Goal: Transaction & Acquisition: Subscribe to service/newsletter

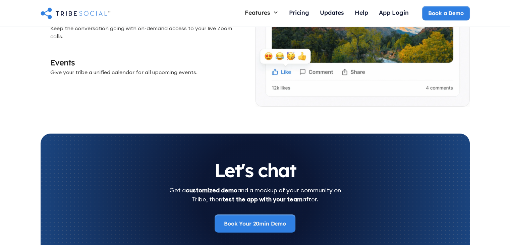
scroll to position [2115, 0]
click at [303, 13] on div "Pricing" at bounding box center [299, 12] width 20 height 7
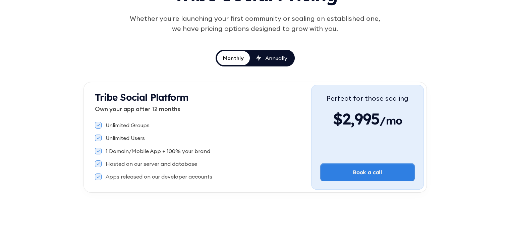
click at [265, 59] on div "Annually" at bounding box center [276, 57] width 22 height 7
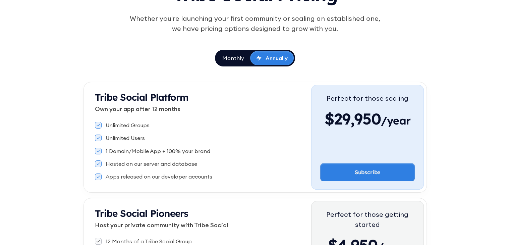
click at [247, 56] on link "Monthly" at bounding box center [233, 58] width 34 height 14
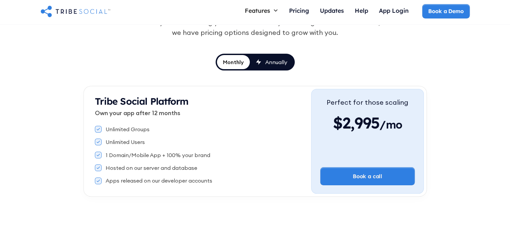
scroll to position [58, 0]
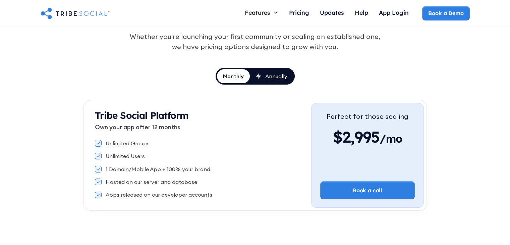
click at [262, 73] on div "Annually" at bounding box center [272, 75] width 32 height 7
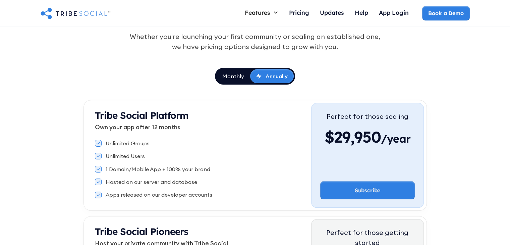
click at [262, 71] on link "Annually" at bounding box center [272, 76] width 44 height 14
click at [248, 75] on link "Monthly" at bounding box center [233, 76] width 34 height 14
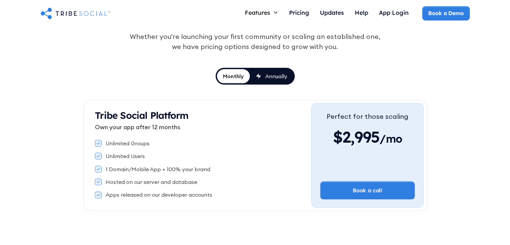
click at [94, 13] on img "home" at bounding box center [76, 12] width 70 height 13
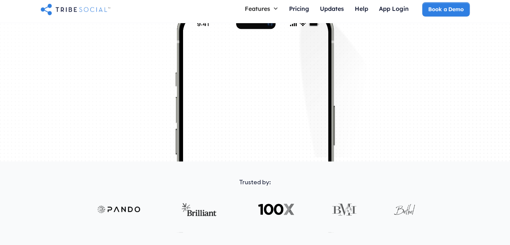
scroll to position [156, 0]
